Goal: Navigation & Orientation: Go to known website

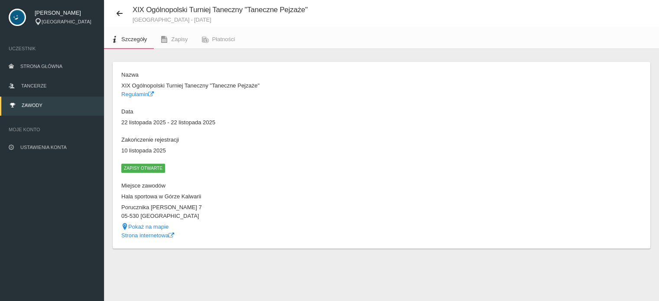
scroll to position [22, 0]
click at [23, 66] on span "Strona główna" at bounding box center [41, 66] width 42 height 5
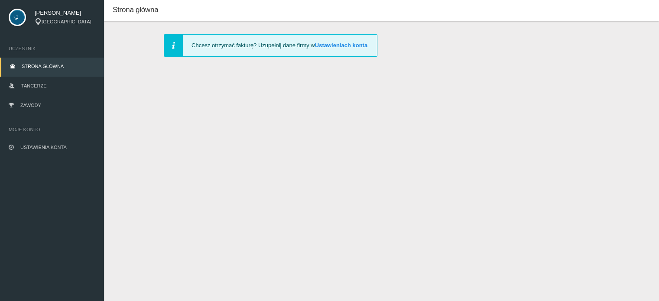
click at [62, 14] on span "[PERSON_NAME]" at bounding box center [65, 13] width 61 height 9
click at [28, 81] on link "Tancerze" at bounding box center [52, 86] width 104 height 19
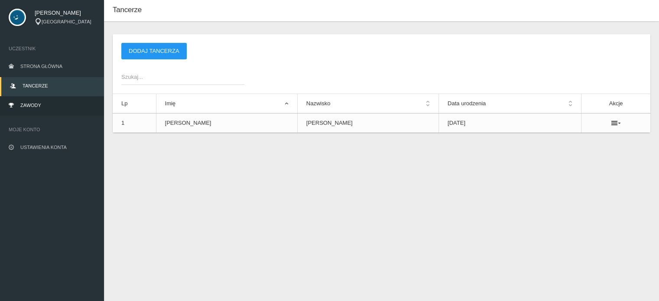
click at [30, 107] on span "Zawody" at bounding box center [30, 105] width 21 height 5
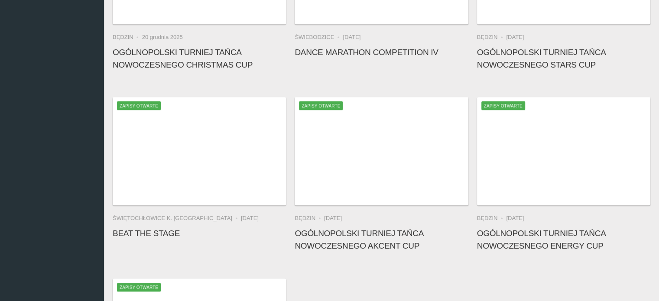
scroll to position [723, 0]
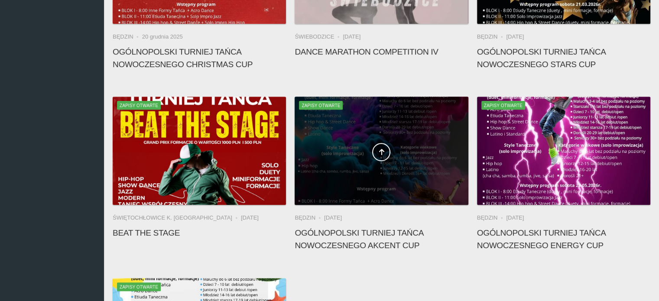
click at [308, 142] on div at bounding box center [381, 151] width 173 height 108
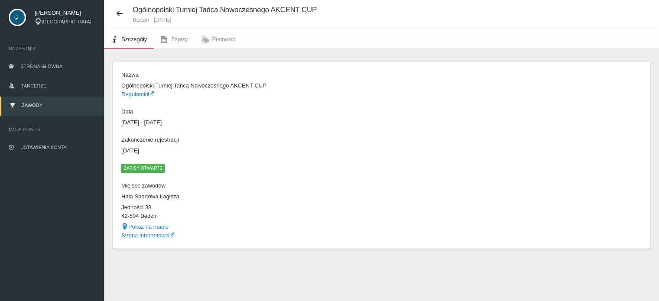
click at [32, 110] on link "Zawody" at bounding box center [52, 106] width 104 height 19
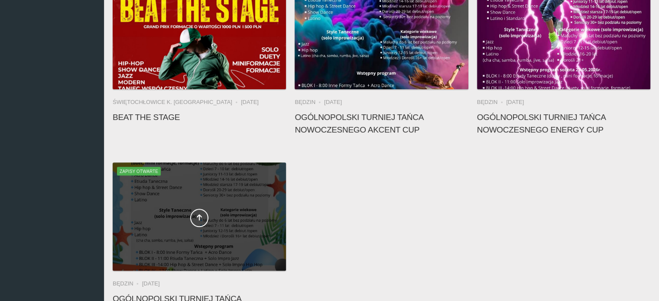
scroll to position [839, 0]
click at [195, 218] on link at bounding box center [199, 217] width 18 height 18
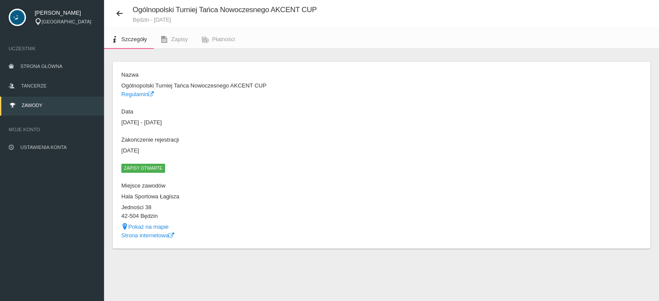
scroll to position [22, 0]
click at [140, 236] on link "Strona internetowa" at bounding box center [147, 235] width 53 height 6
